Goal: Transaction & Acquisition: Subscribe to service/newsletter

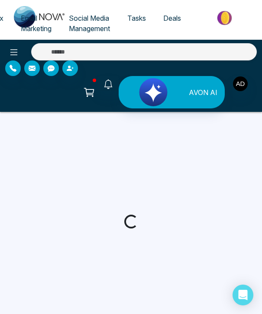
select select "*"
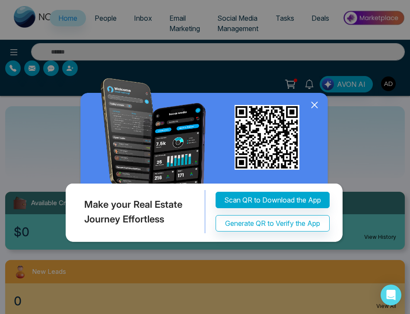
click at [261, 106] on icon at bounding box center [314, 105] width 13 height 13
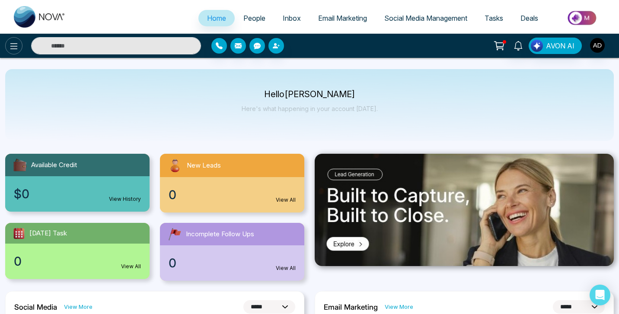
click at [16, 48] on icon at bounding box center [14, 46] width 10 height 10
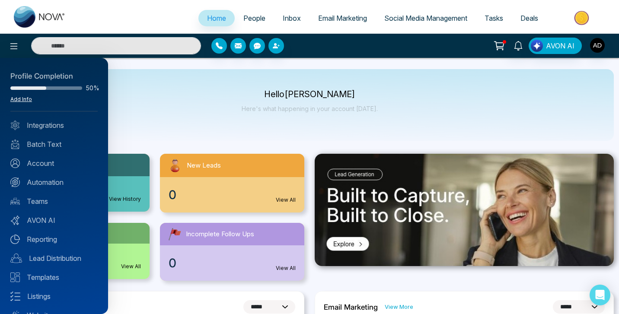
click at [17, 98] on link "Add Info" at bounding box center [21, 99] width 22 height 6
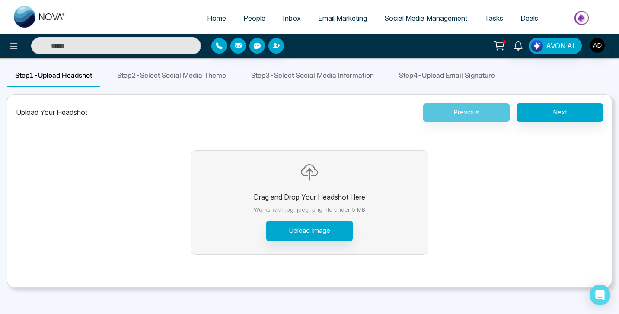
click at [189, 78] on span "Step 2 - Select Social Media Theme" at bounding box center [171, 75] width 109 height 10
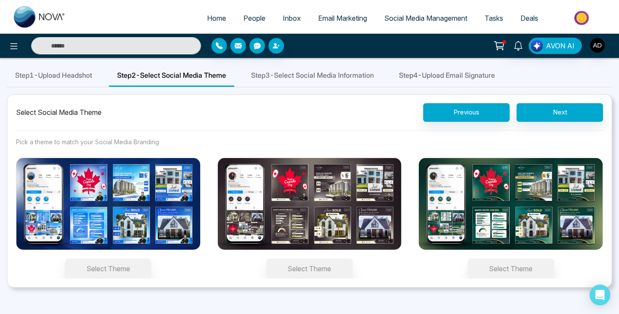
click at [261, 71] on span "Step 3 - Select Social Media Information" at bounding box center [312, 75] width 123 height 10
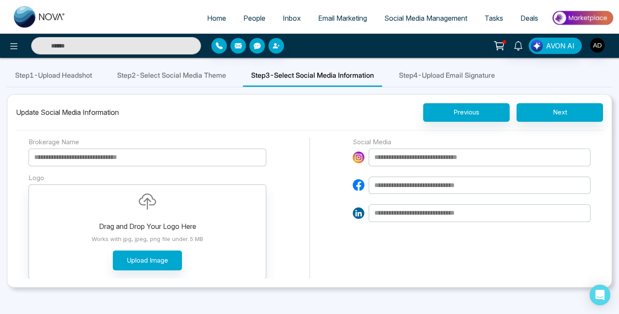
click at [261, 78] on span "Step 4 - Upload Email Signature" at bounding box center [447, 75] width 96 height 10
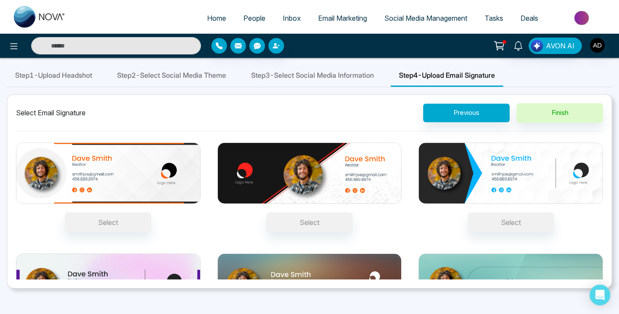
click at [109, 222] on button "Select" at bounding box center [108, 223] width 86 height 20
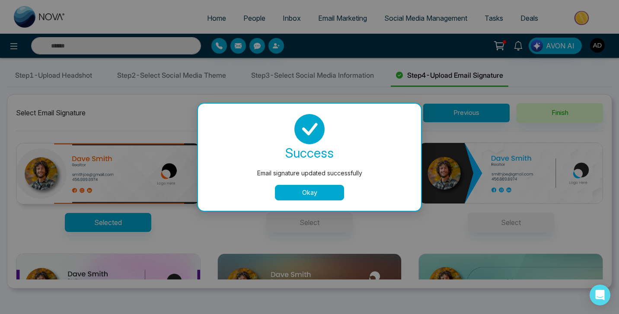
click at [261, 190] on button "Okay" at bounding box center [309, 193] width 69 height 16
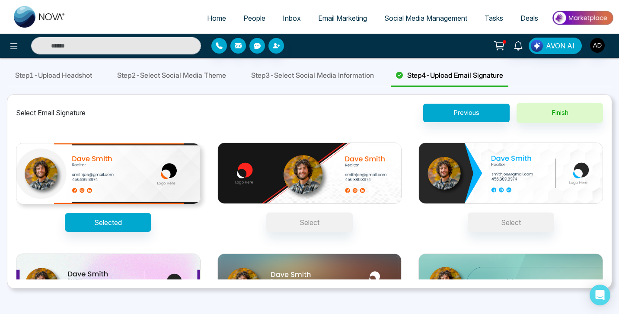
click at [261, 85] on div "Step 3 - Select Social Media Information" at bounding box center [312, 76] width 139 height 22
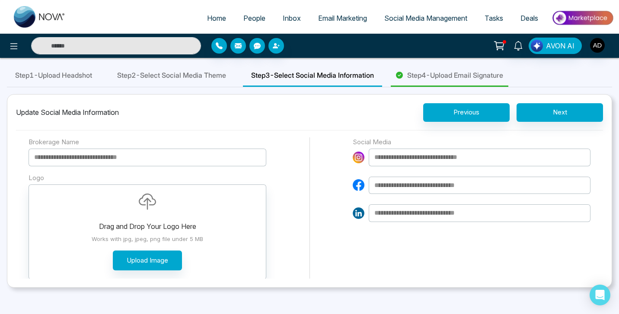
click at [261, 206] on input at bounding box center [480, 214] width 222 height 18
click at [261, 111] on button "Next" at bounding box center [560, 112] width 86 height 19
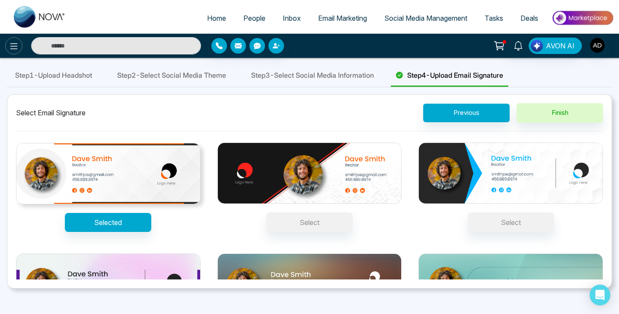
click at [12, 47] on icon at bounding box center [14, 46] width 10 height 10
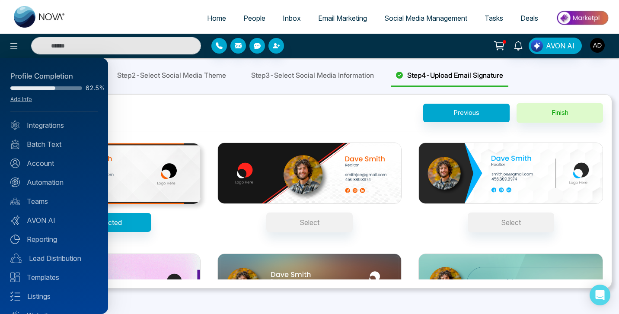
click at [261, 20] on div at bounding box center [309, 157] width 619 height 314
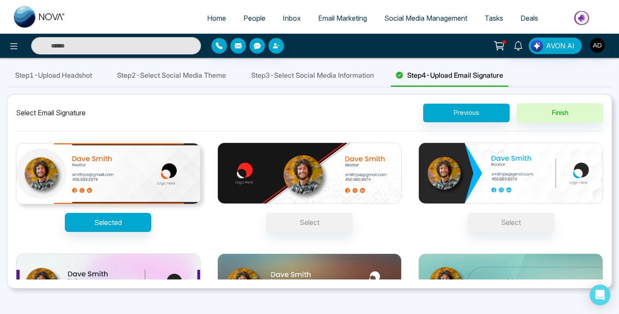
click at [261, 17] on span "Email Marketing" at bounding box center [342, 18] width 49 height 9
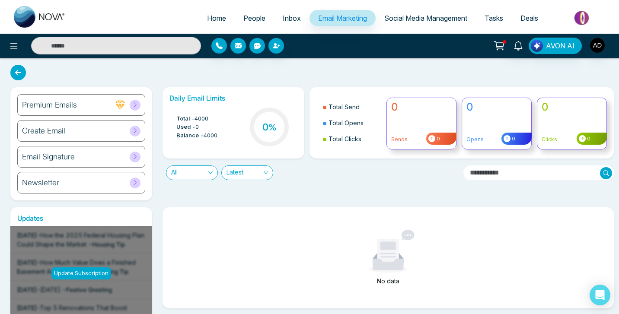
click at [86, 136] on div "Create Email" at bounding box center [81, 131] width 128 height 22
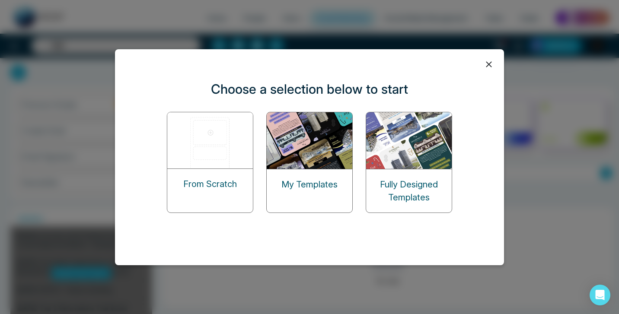
click at [261, 67] on icon at bounding box center [489, 64] width 13 height 13
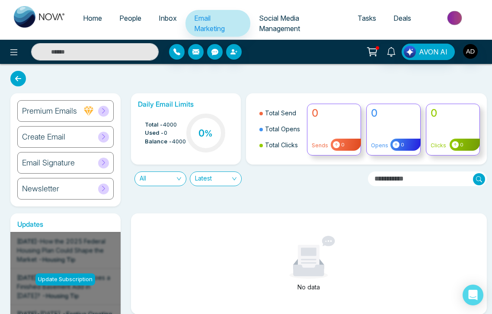
click at [134, 26] on link "People" at bounding box center [130, 18] width 39 height 16
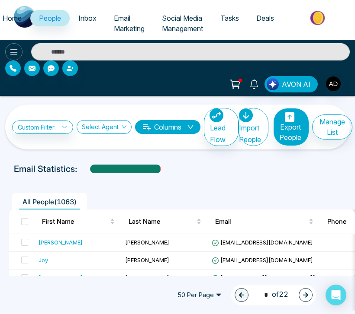
click at [16, 50] on icon at bounding box center [13, 52] width 7 height 6
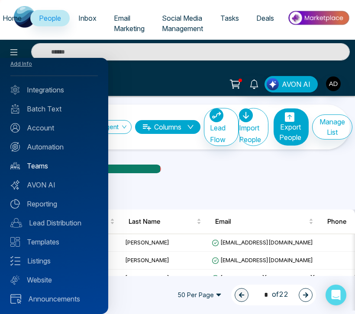
click at [33, 166] on link "Teams" at bounding box center [53, 166] width 87 height 10
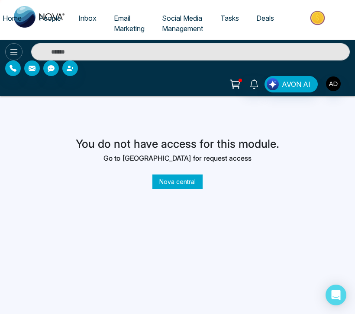
click at [16, 50] on icon at bounding box center [13, 52] width 7 height 6
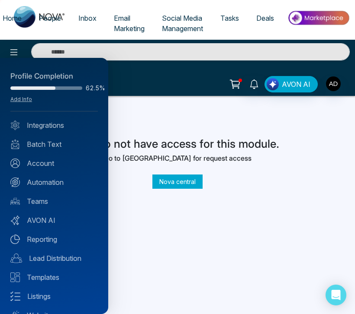
click at [118, 106] on div at bounding box center [177, 157] width 355 height 314
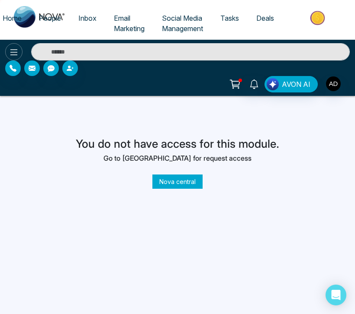
click at [14, 49] on icon at bounding box center [14, 52] width 10 height 10
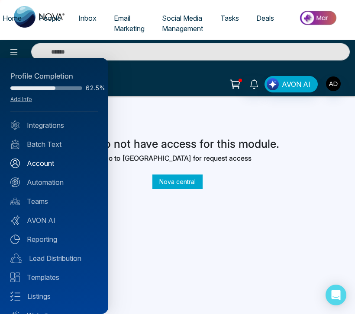
click at [40, 167] on link "Account" at bounding box center [53, 163] width 87 height 10
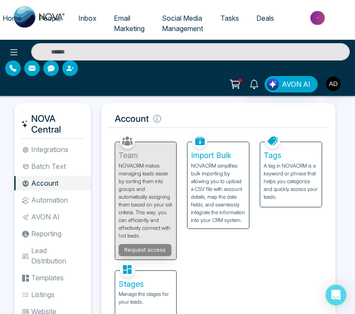
drag, startPoint x: 43, startPoint y: 169, endPoint x: 51, endPoint y: 157, distance: 13.8
click at [43, 168] on li "Batch Text" at bounding box center [52, 166] width 77 height 15
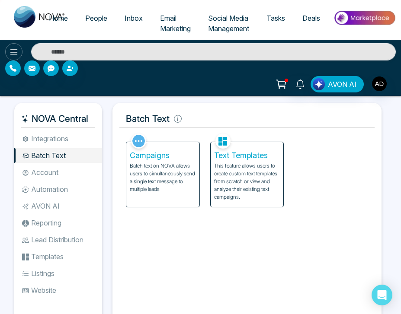
click at [14, 51] on icon at bounding box center [14, 52] width 10 height 10
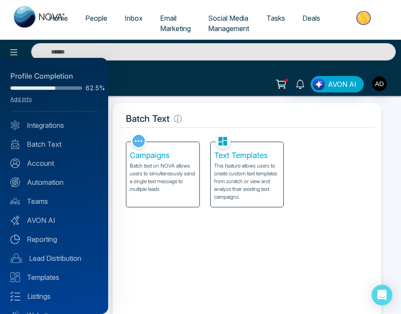
click at [91, 18] on div at bounding box center [200, 157] width 401 height 314
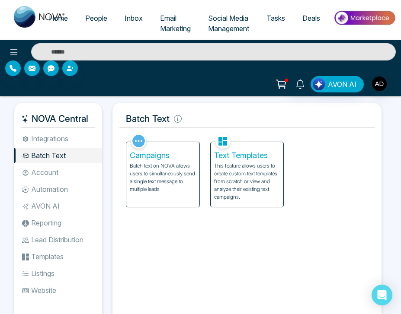
click at [96, 18] on span "People" at bounding box center [96, 18] width 22 height 9
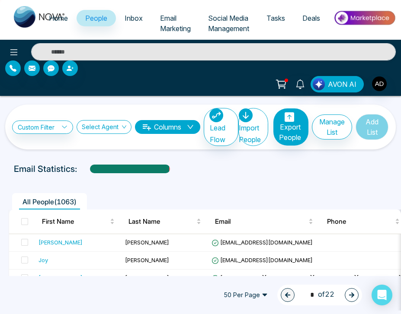
drag, startPoint x: 152, startPoint y: 195, endPoint x: 136, endPoint y: 193, distance: 16.1
click at [152, 195] on ul "All People ( 1063 )" at bounding box center [181, 201] width 345 height 16
click at [224, 22] on span "Social Media Management" at bounding box center [228, 23] width 41 height 19
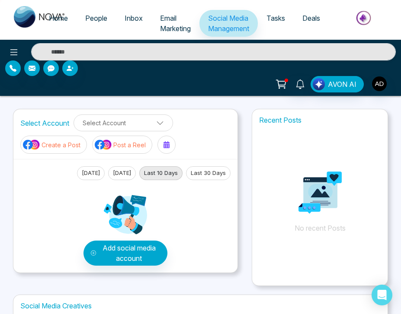
click at [96, 18] on span "People" at bounding box center [96, 18] width 22 height 9
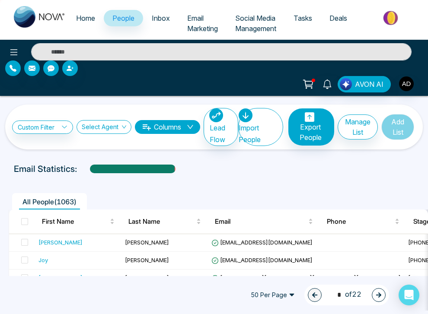
click at [302, 18] on span "Tasks" at bounding box center [303, 18] width 19 height 9
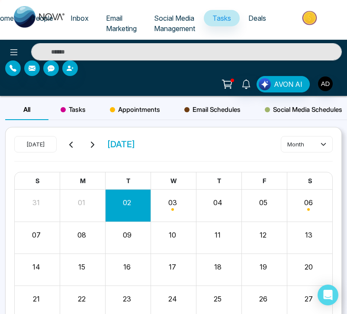
click at [182, 201] on div "Month View" at bounding box center [173, 205] width 45 height 21
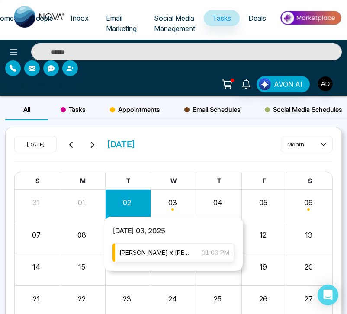
click at [172, 253] on div "Jackson x Anna 01:00 PM" at bounding box center [173, 252] width 122 height 19
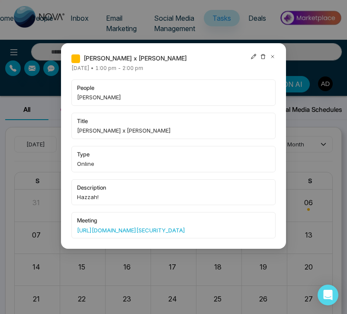
click at [271, 55] on icon at bounding box center [272, 56] width 3 height 3
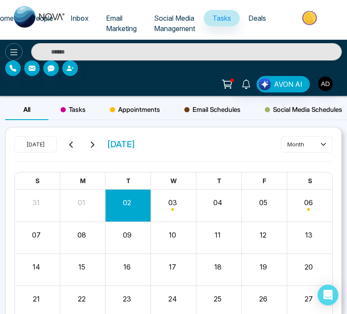
click at [13, 49] on icon at bounding box center [14, 52] width 10 height 10
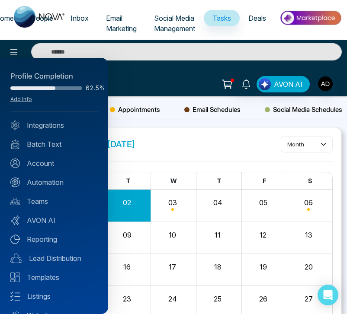
click at [115, 18] on div at bounding box center [173, 157] width 347 height 314
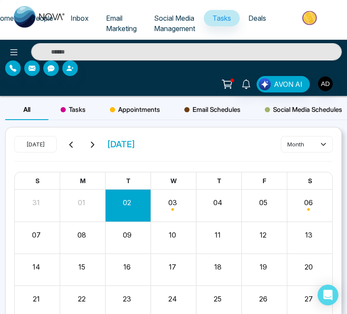
click at [114, 21] on span "Email Marketing" at bounding box center [121, 23] width 31 height 19
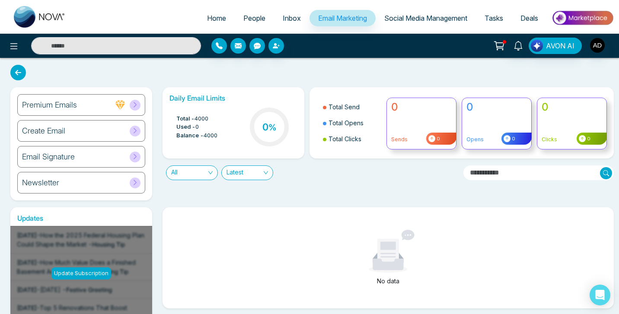
click at [69, 131] on div "Create Email" at bounding box center [81, 131] width 128 height 22
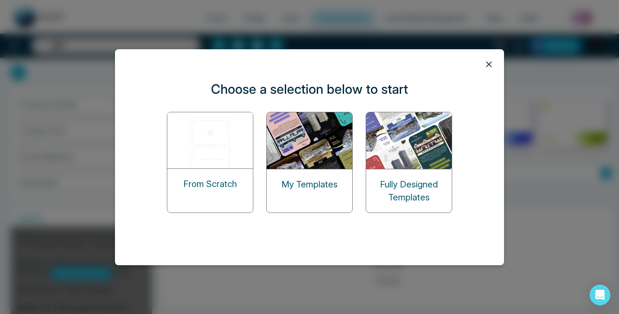
click at [228, 158] on img at bounding box center [210, 140] width 86 height 56
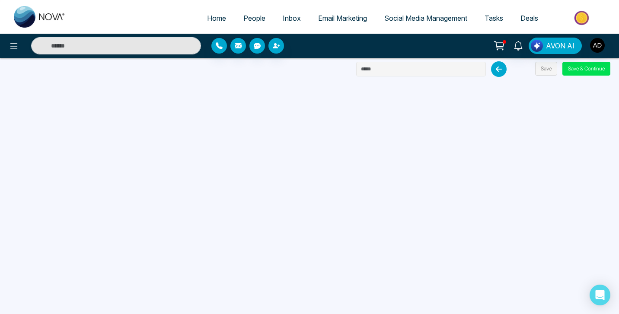
click at [346, 74] on input "text" at bounding box center [421, 69] width 130 height 15
type input "**********"
click at [346, 68] on button "Save" at bounding box center [546, 69] width 22 height 14
click at [346, 66] on button "Save" at bounding box center [546, 69] width 22 height 14
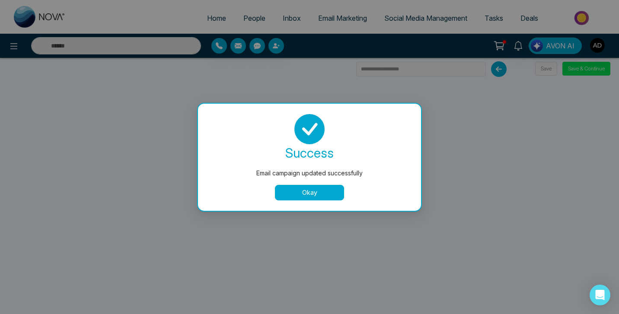
click at [346, 68] on body "**********" at bounding box center [309, 157] width 619 height 314
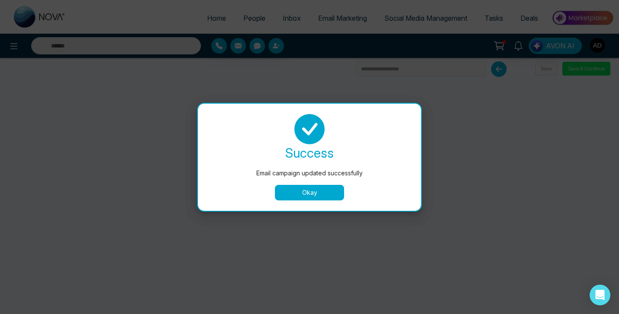
click at [328, 192] on button "Okay" at bounding box center [309, 193] width 69 height 16
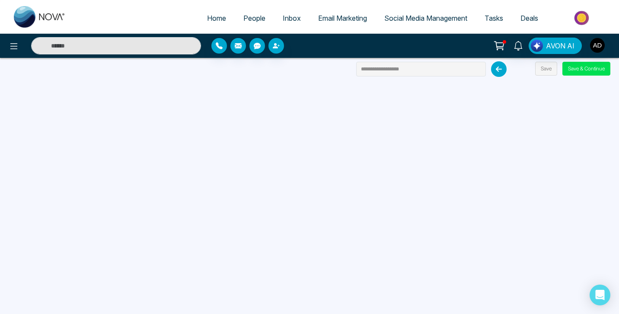
click at [343, 15] on span "Email Marketing" at bounding box center [342, 18] width 49 height 9
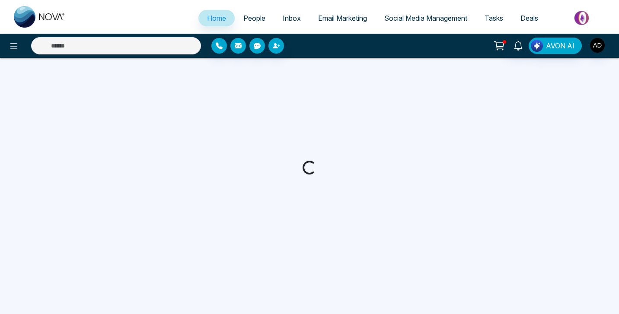
select select "*"
